Goal: Task Accomplishment & Management: Use online tool/utility

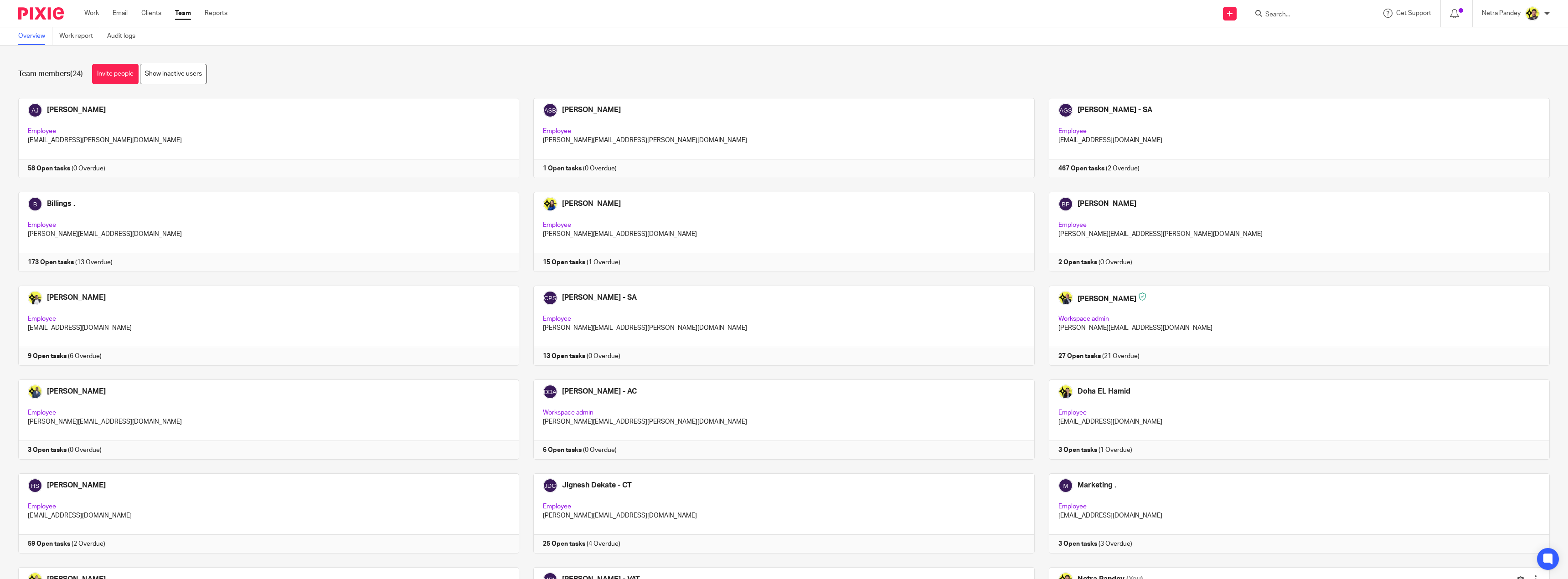
click at [183, 15] on link "Team" at bounding box center [183, 13] width 16 height 9
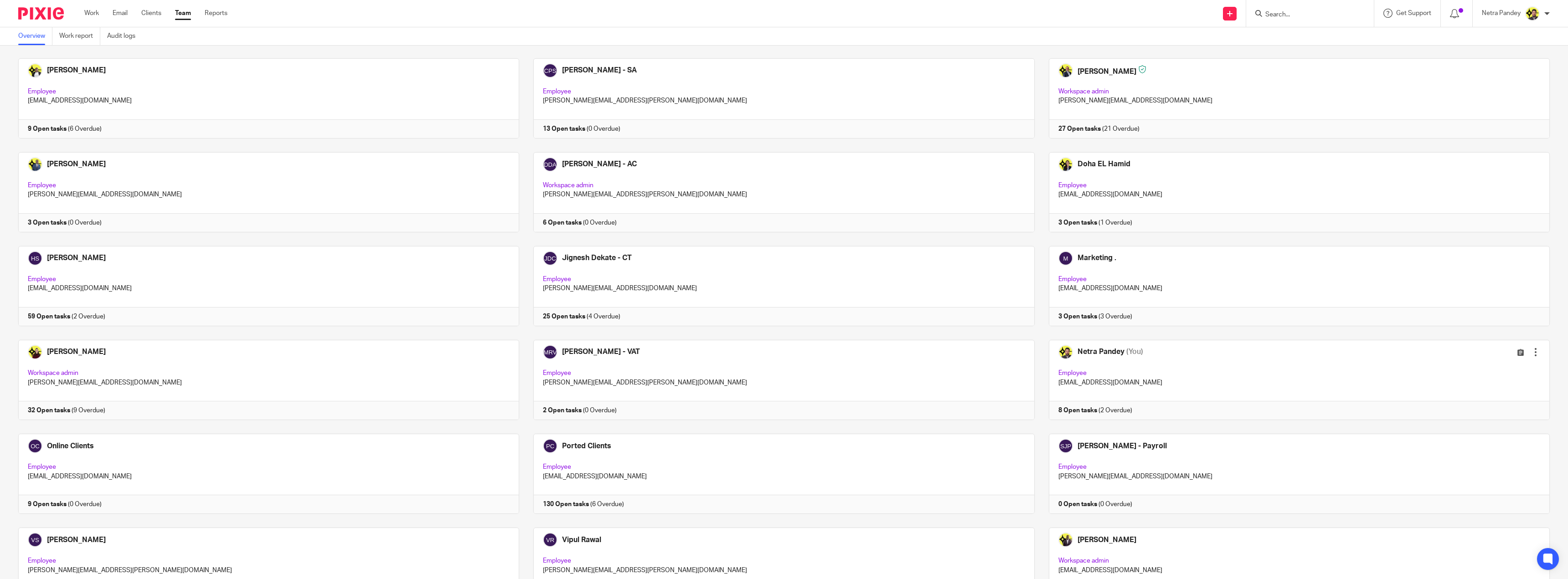
scroll to position [227, 0]
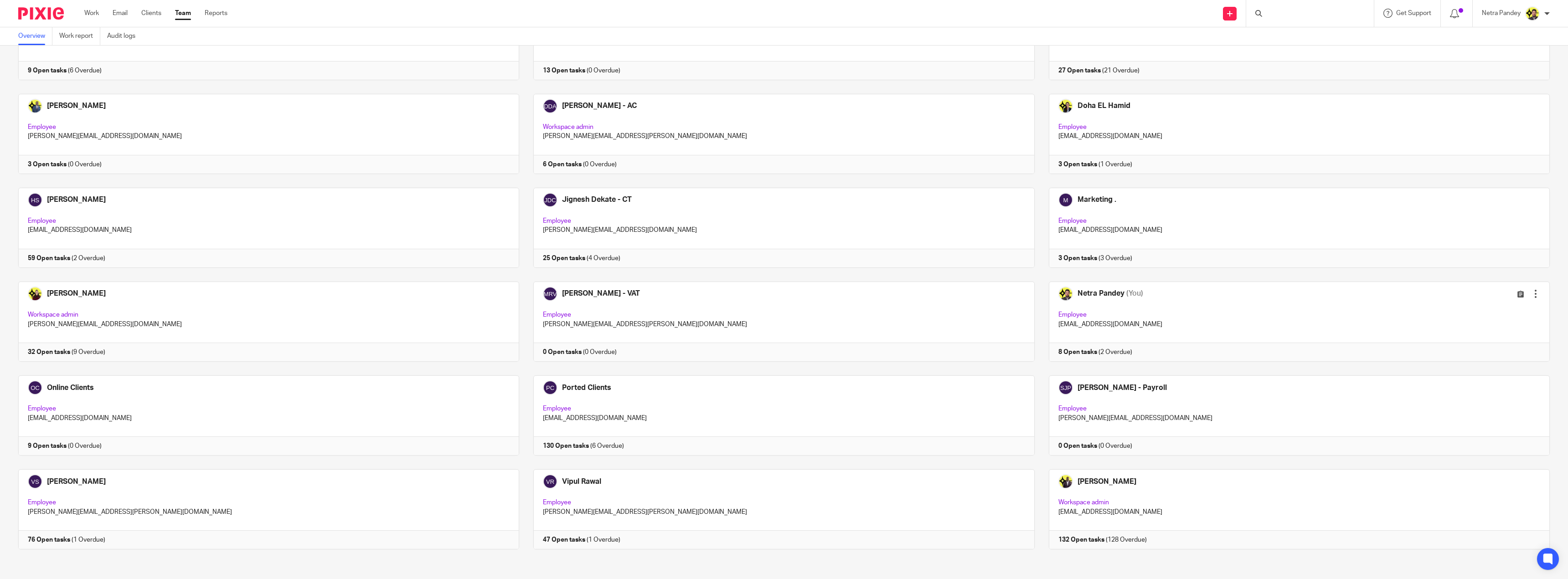
scroll to position [288, 0]
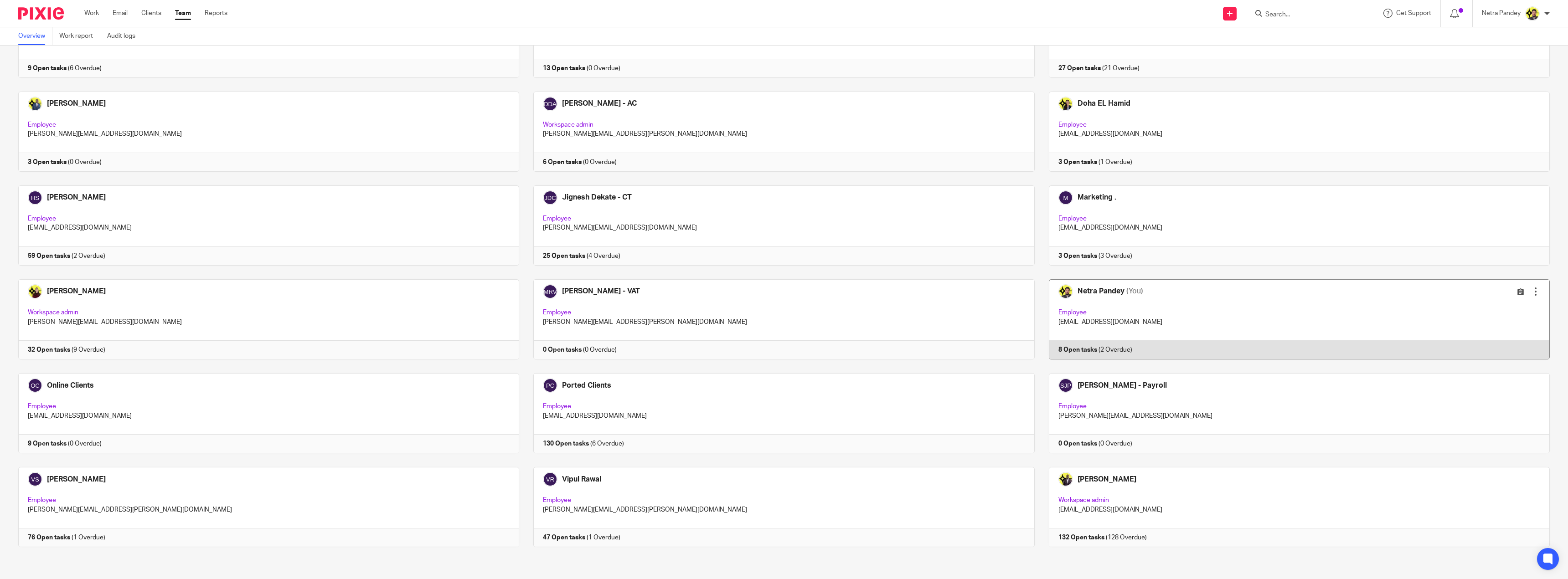
click at [1113, 311] on link at bounding box center [1292, 319] width 515 height 80
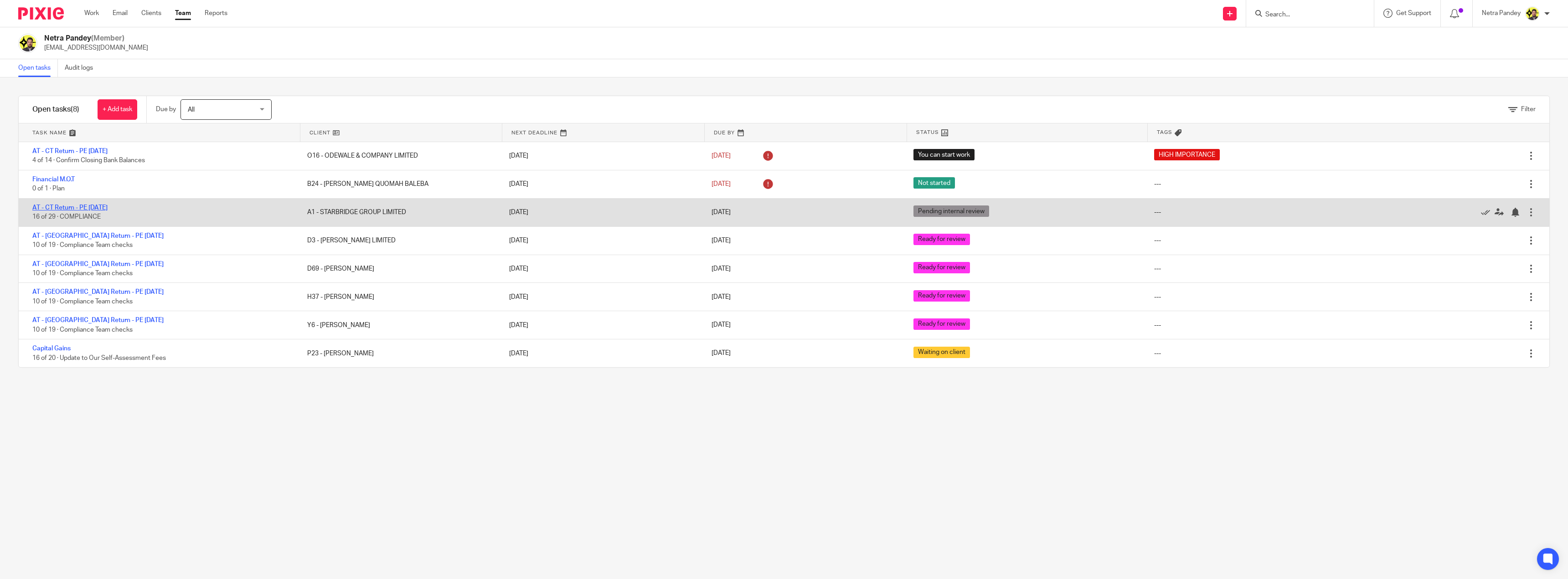
click at [86, 208] on link "AT - CT Return - PE [DATE]" at bounding box center [70, 207] width 75 height 6
